Goal: Information Seeking & Learning: Check status

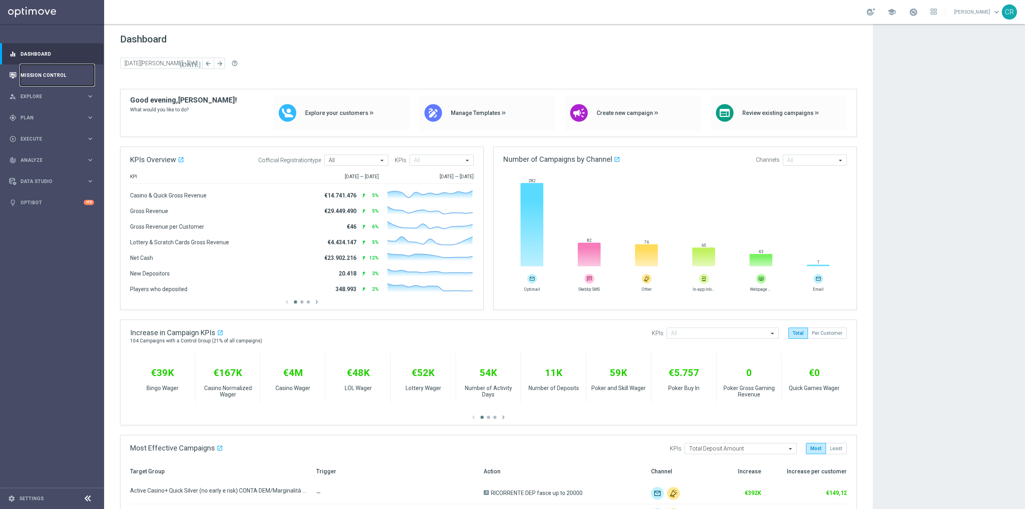
click at [32, 77] on link "Mission Control" at bounding box center [57, 74] width 74 height 21
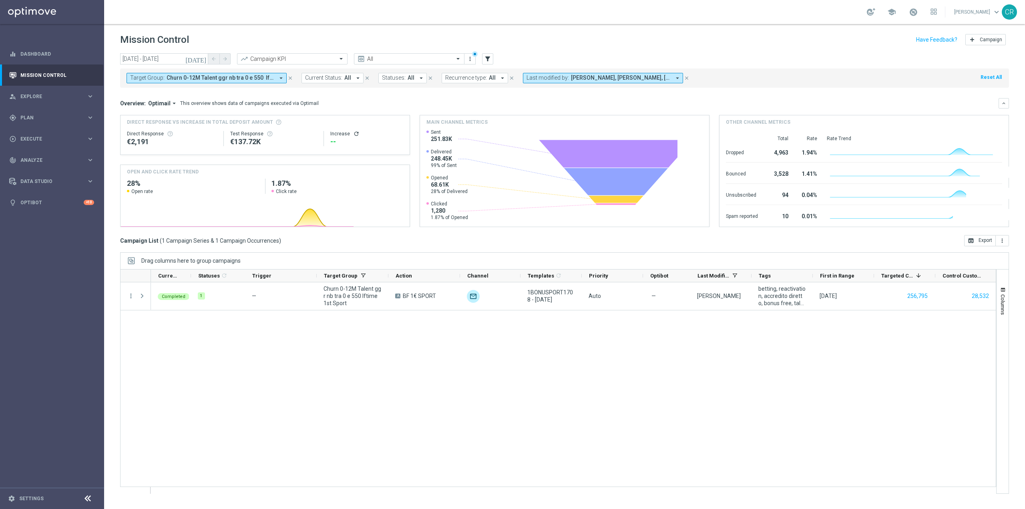
click at [274, 80] on span "Churn 0-12M Talent ggr nb tra 0 e 550 lftime 1st Sport" at bounding box center [221, 78] width 108 height 7
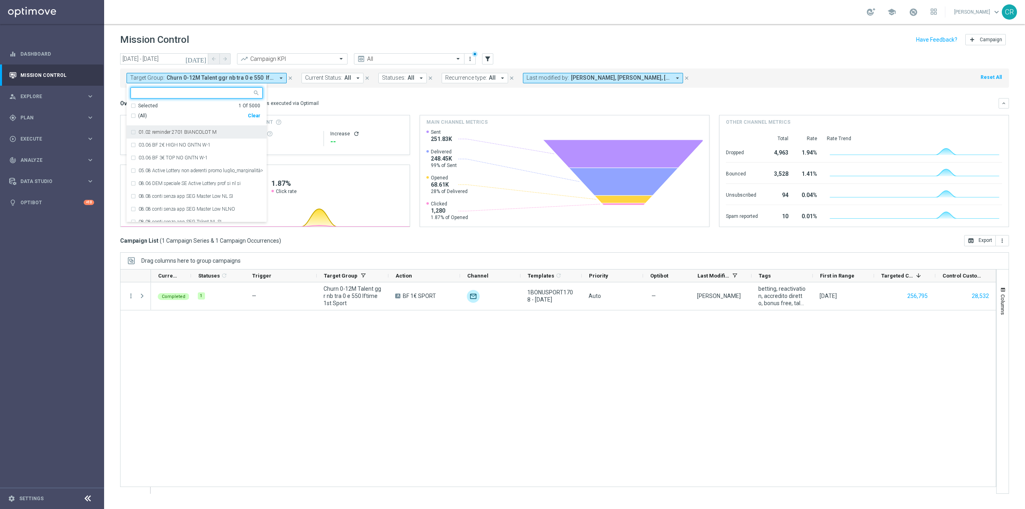
click at [0, 0] on div "Clear" at bounding box center [0, 0] width 0 height 0
click at [227, 89] on div at bounding box center [191, 93] width 121 height 10
paste input "Reactivated Talent Activity days 1-2 DinR 1-7"
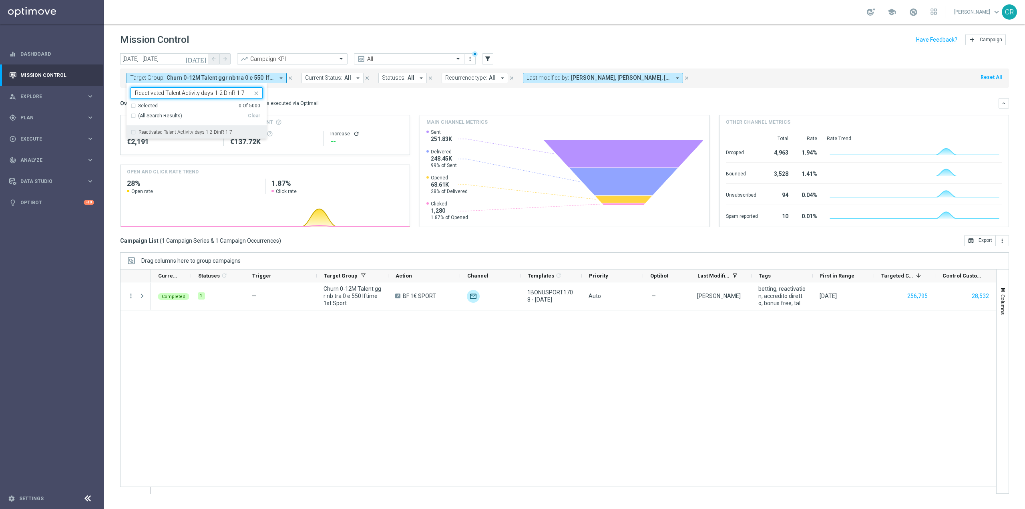
click at [137, 129] on div "Reactivated Talent Activity days 1-2 DinR 1-7" at bounding box center [197, 132] width 132 height 13
type input "Reactivated Talent Activity days 1-2 DinR 1-7"
click at [343, 105] on div "Overview: Optimail arrow_drop_down This overview shows data of campaigns execut…" at bounding box center [559, 103] width 879 height 7
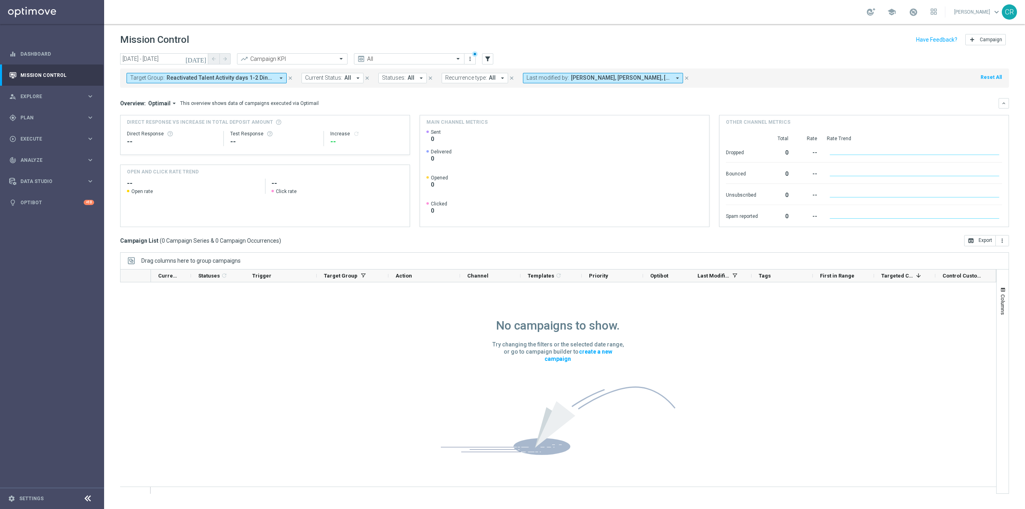
click at [202, 56] on icon "[DATE]" at bounding box center [196, 58] width 22 height 7
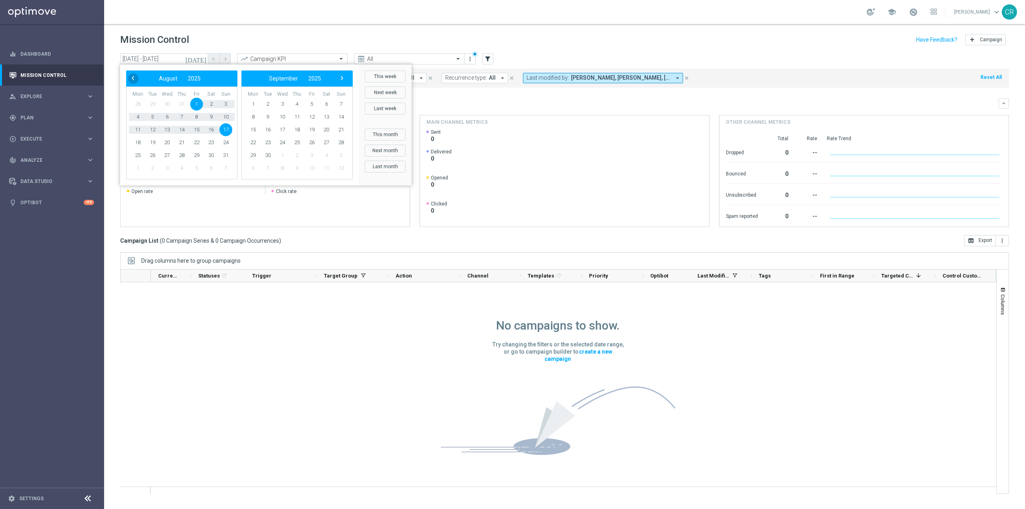
click at [133, 81] on span "‹" at bounding box center [133, 78] width 10 height 10
click at [137, 145] on span "21" at bounding box center [137, 142] width 13 height 13
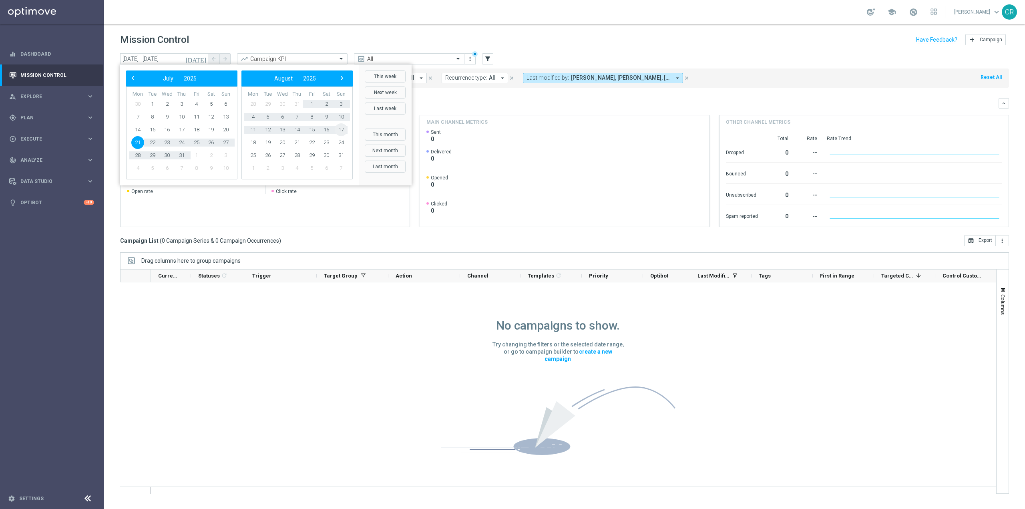
click at [342, 124] on span "17" at bounding box center [341, 129] width 13 height 13
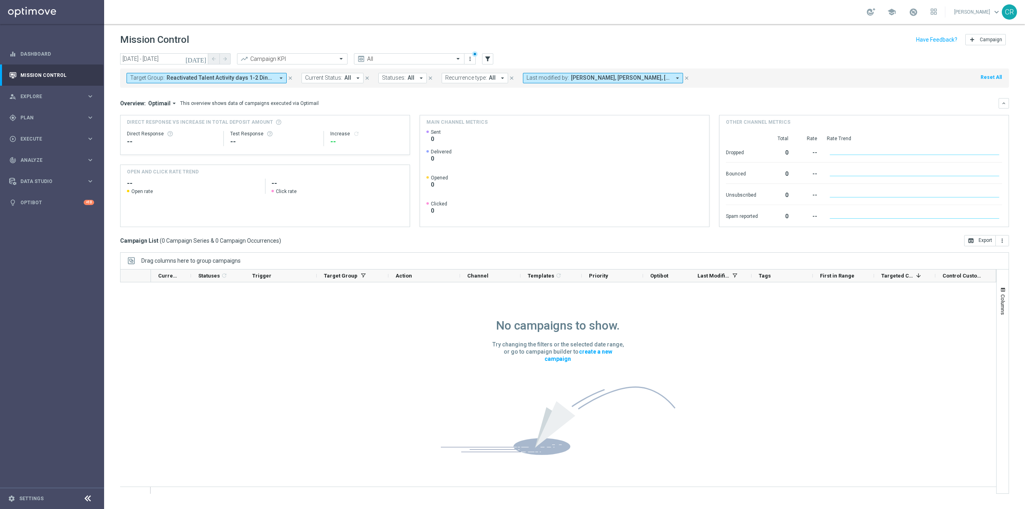
click at [204, 58] on icon "[DATE]" at bounding box center [196, 58] width 22 height 7
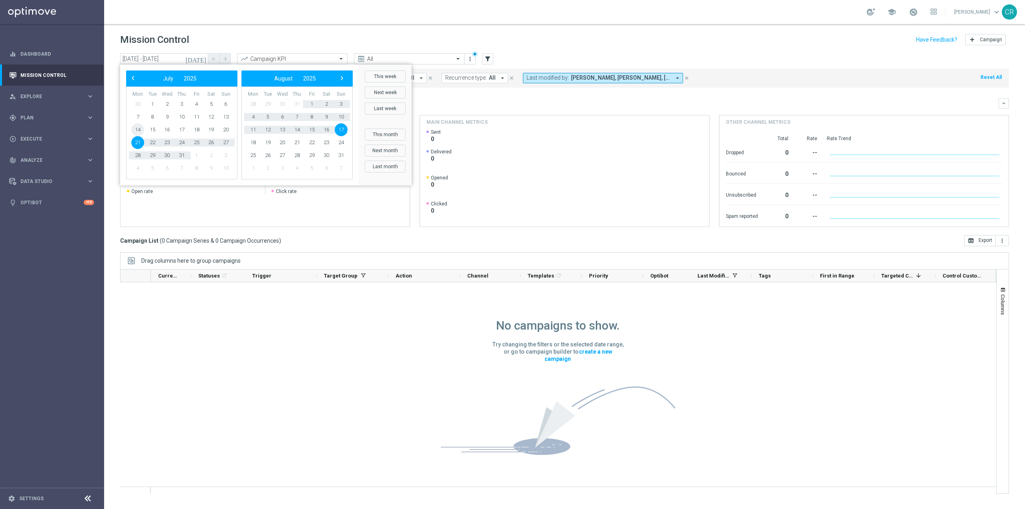
click at [139, 132] on span "14" at bounding box center [137, 129] width 13 height 13
click at [342, 114] on span "10" at bounding box center [341, 117] width 13 height 13
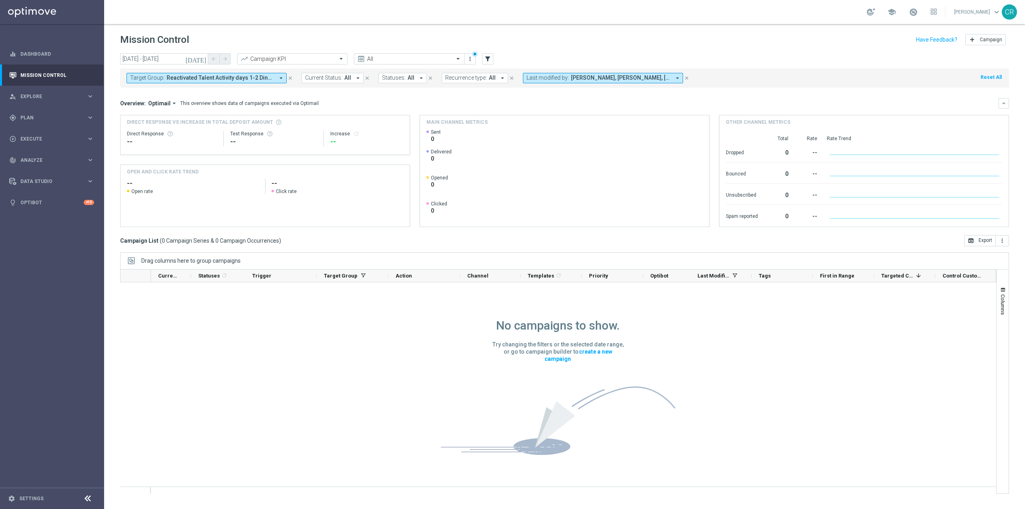
click at [684, 79] on icon "close" at bounding box center [687, 78] width 6 height 6
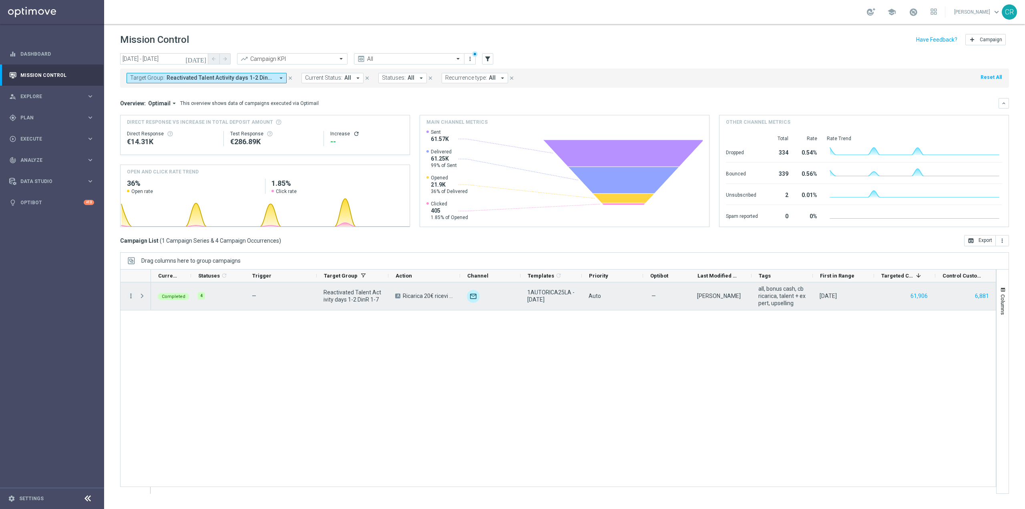
click at [130, 297] on icon "more_vert" at bounding box center [130, 295] width 7 height 7
click at [156, 346] on span "Go to Campaign Analysis" at bounding box center [175, 346] width 57 height 6
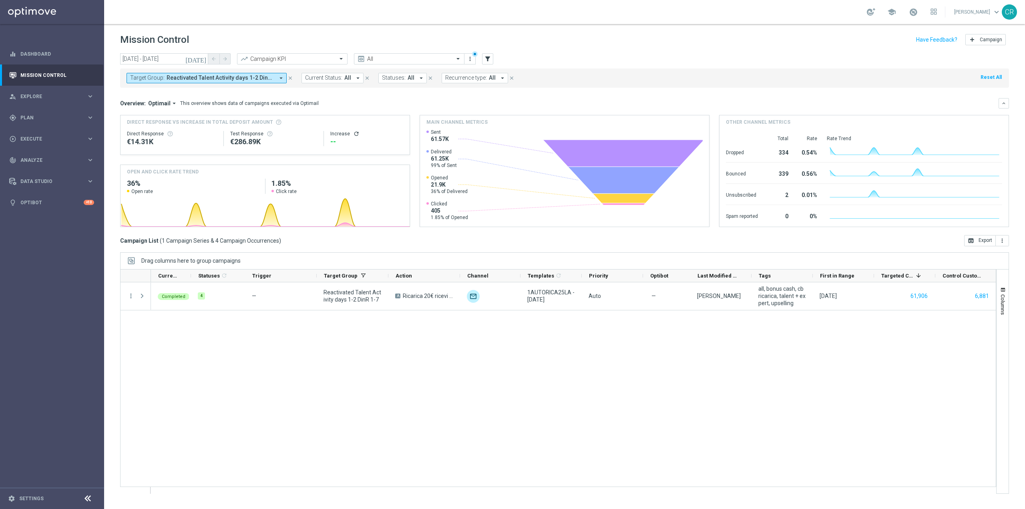
click at [246, 79] on span "Reactivated Talent Activity days 1-2 DinR 1-7" at bounding box center [221, 78] width 108 height 7
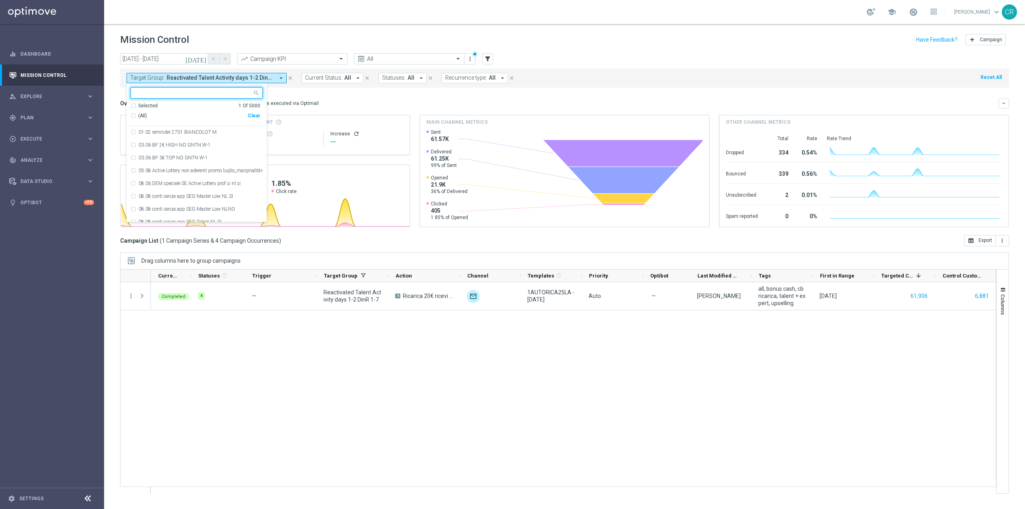
click at [0, 0] on div "Clear" at bounding box center [0, 0] width 0 height 0
click at [205, 55] on icon "[DATE]" at bounding box center [196, 58] width 22 height 7
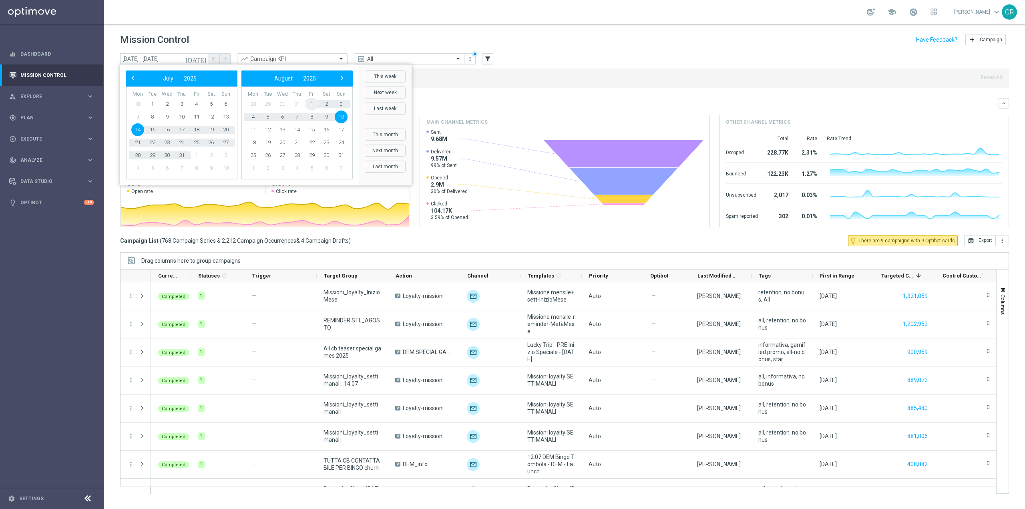
click at [314, 102] on span "1" at bounding box center [312, 104] width 13 height 13
click at [227, 125] on span "17" at bounding box center [226, 129] width 13 height 13
type input "01 Aug 2025 - 17 Aug 2025"
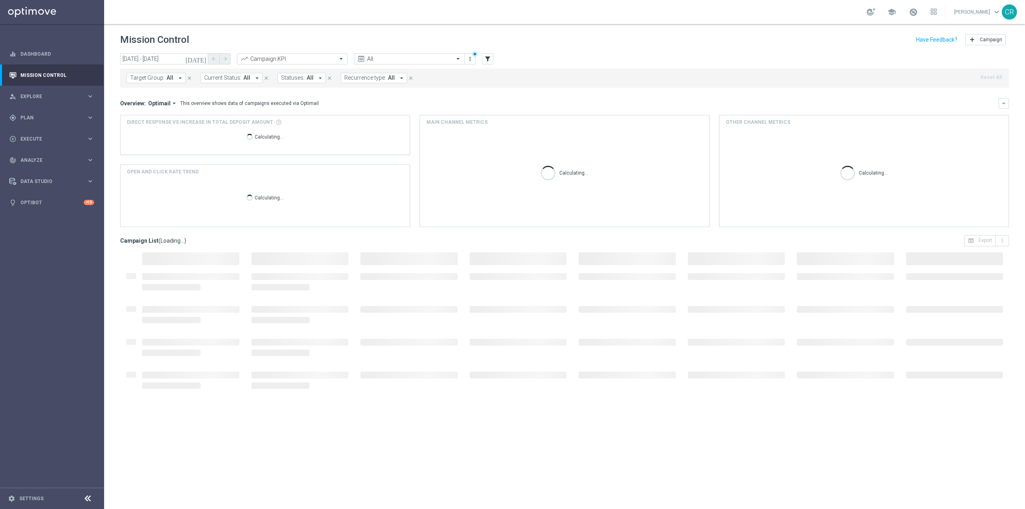
click at [155, 81] on span "Target Group:" at bounding box center [147, 78] width 34 height 7
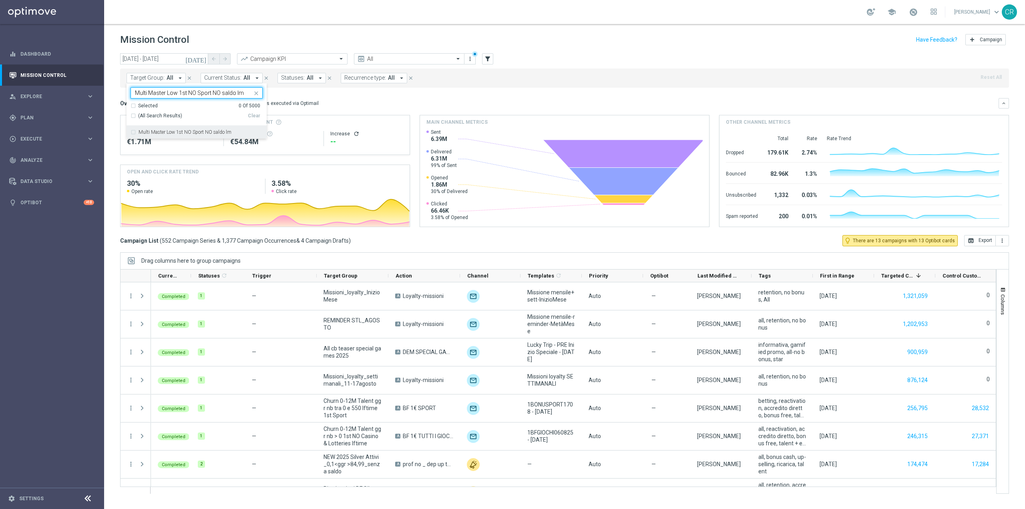
click at [196, 133] on label "Multi Master Low 1st NO Sport NO saldo lm" at bounding box center [185, 132] width 93 height 5
type input "Multi Master Low 1st NO Sport NO saldo lm"
click at [352, 95] on mini-dashboard "Overview: Optimail arrow_drop_down This overview shows data of campaigns execut…" at bounding box center [564, 161] width 889 height 147
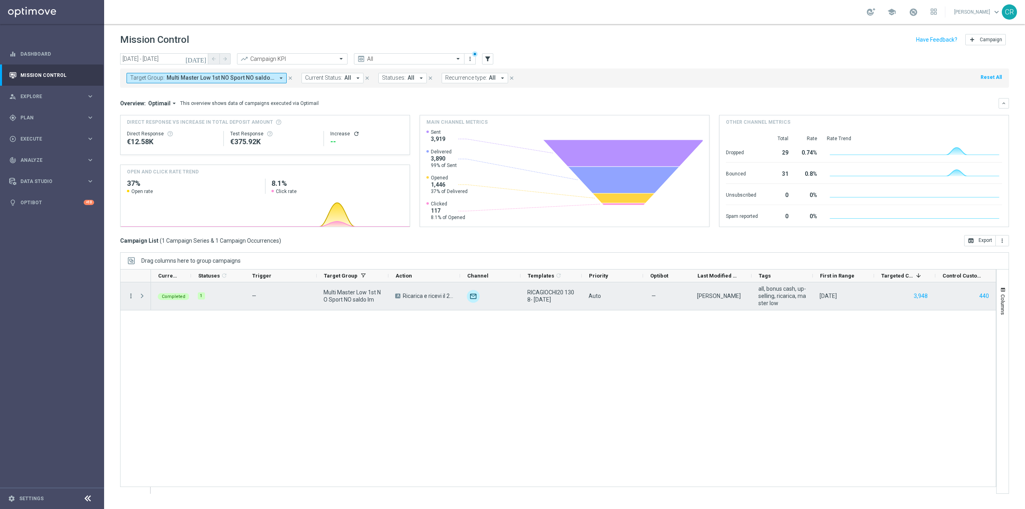
click at [129, 296] on icon "more_vert" at bounding box center [130, 295] width 7 height 7
click at [157, 343] on span "Go to Campaign Analysis" at bounding box center [175, 346] width 57 height 6
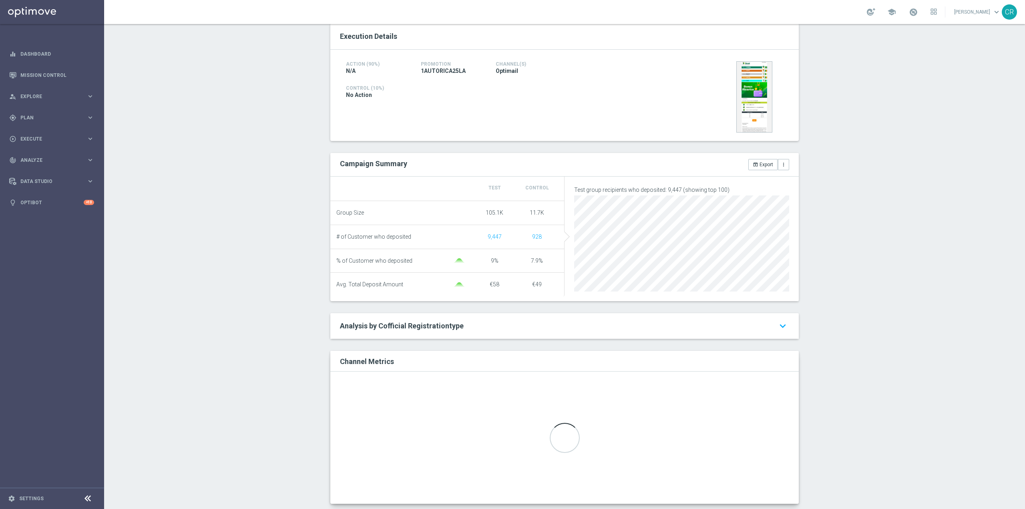
scroll to position [185, 0]
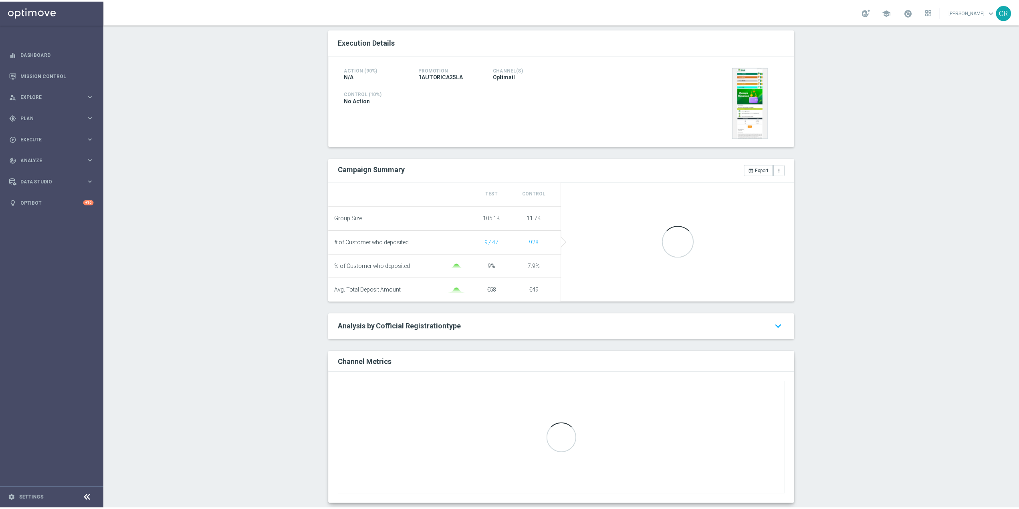
scroll to position [176, 0]
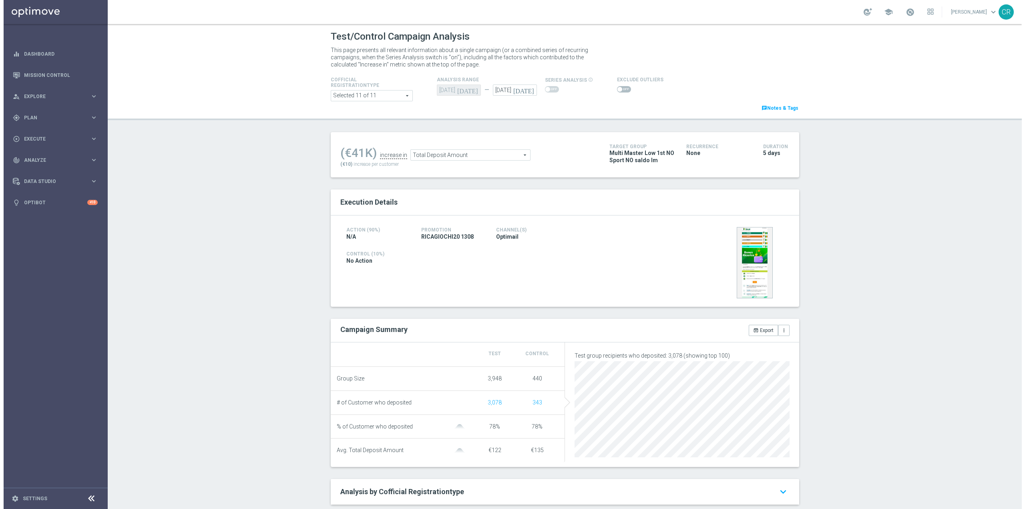
scroll to position [40, 0]
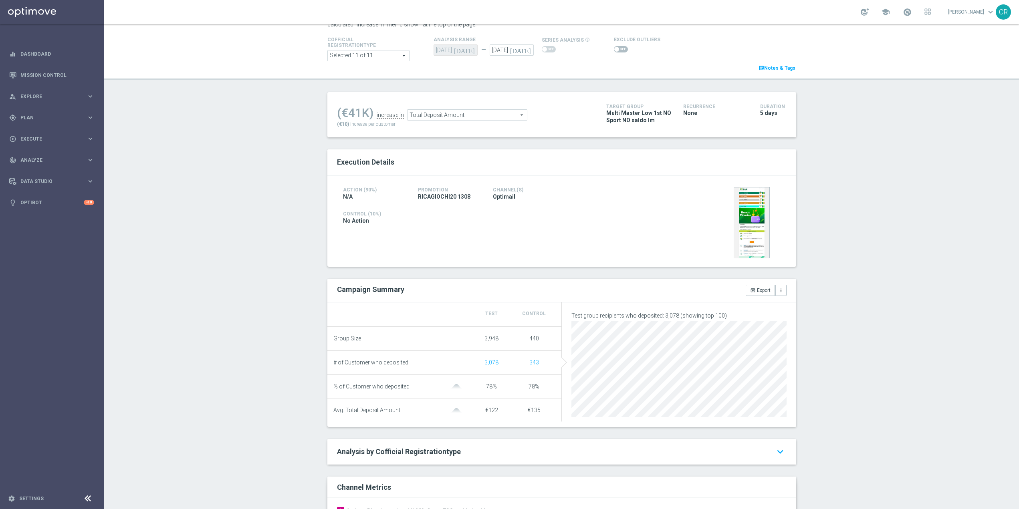
click at [471, 115] on span "Total Deposit Amount" at bounding box center [466, 115] width 119 height 10
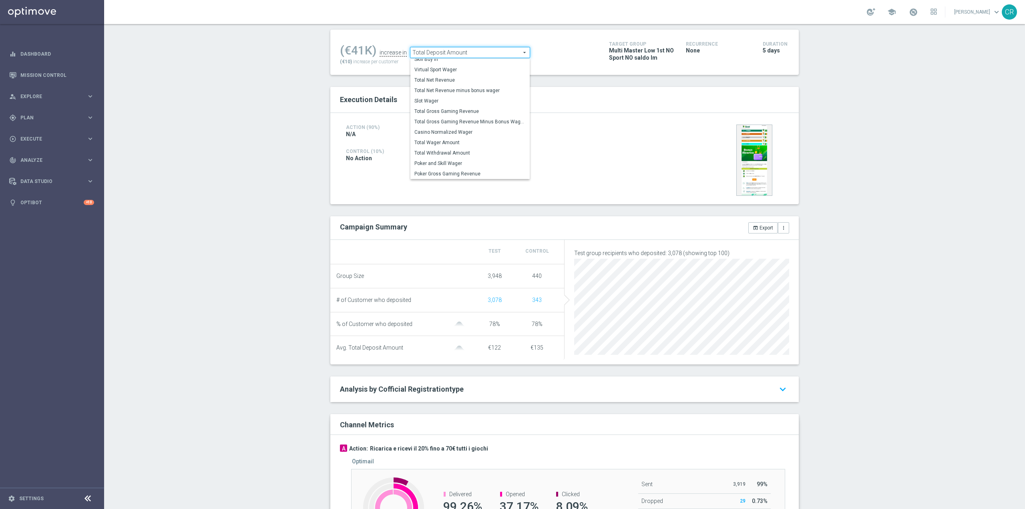
scroll to position [120, 0]
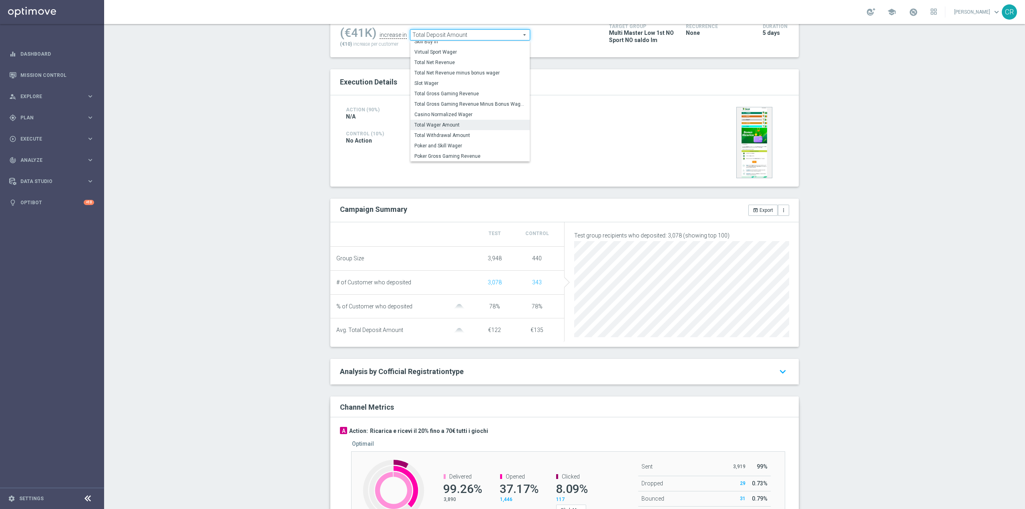
click at [476, 127] on span "Total Wager Amount" at bounding box center [470, 125] width 111 height 6
type input "Total Wager Amount"
